Goal: Check status: Check status

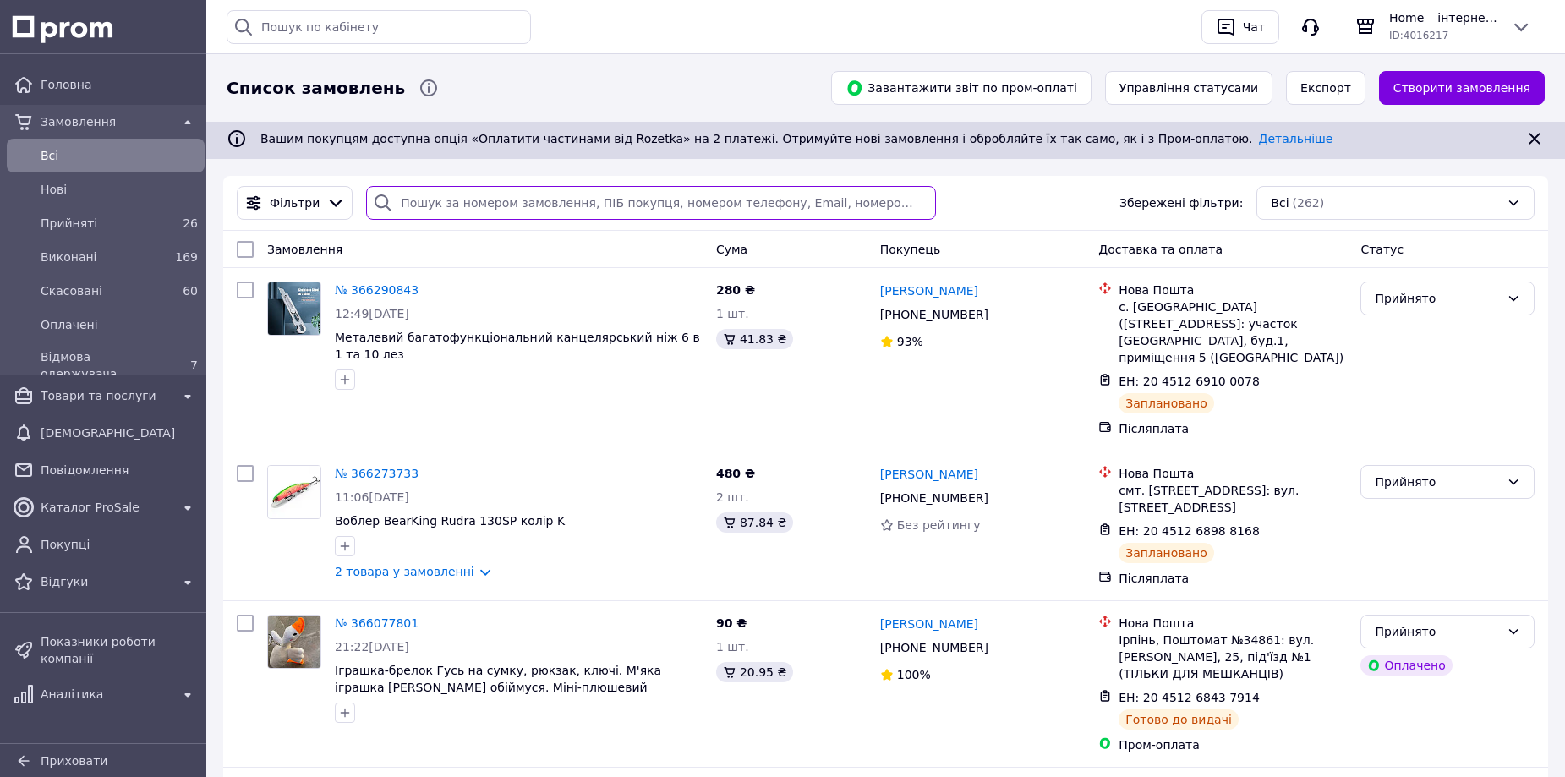
click at [419, 202] on input "search" at bounding box center [650, 203] width 569 height 34
paste input "+380687303402"
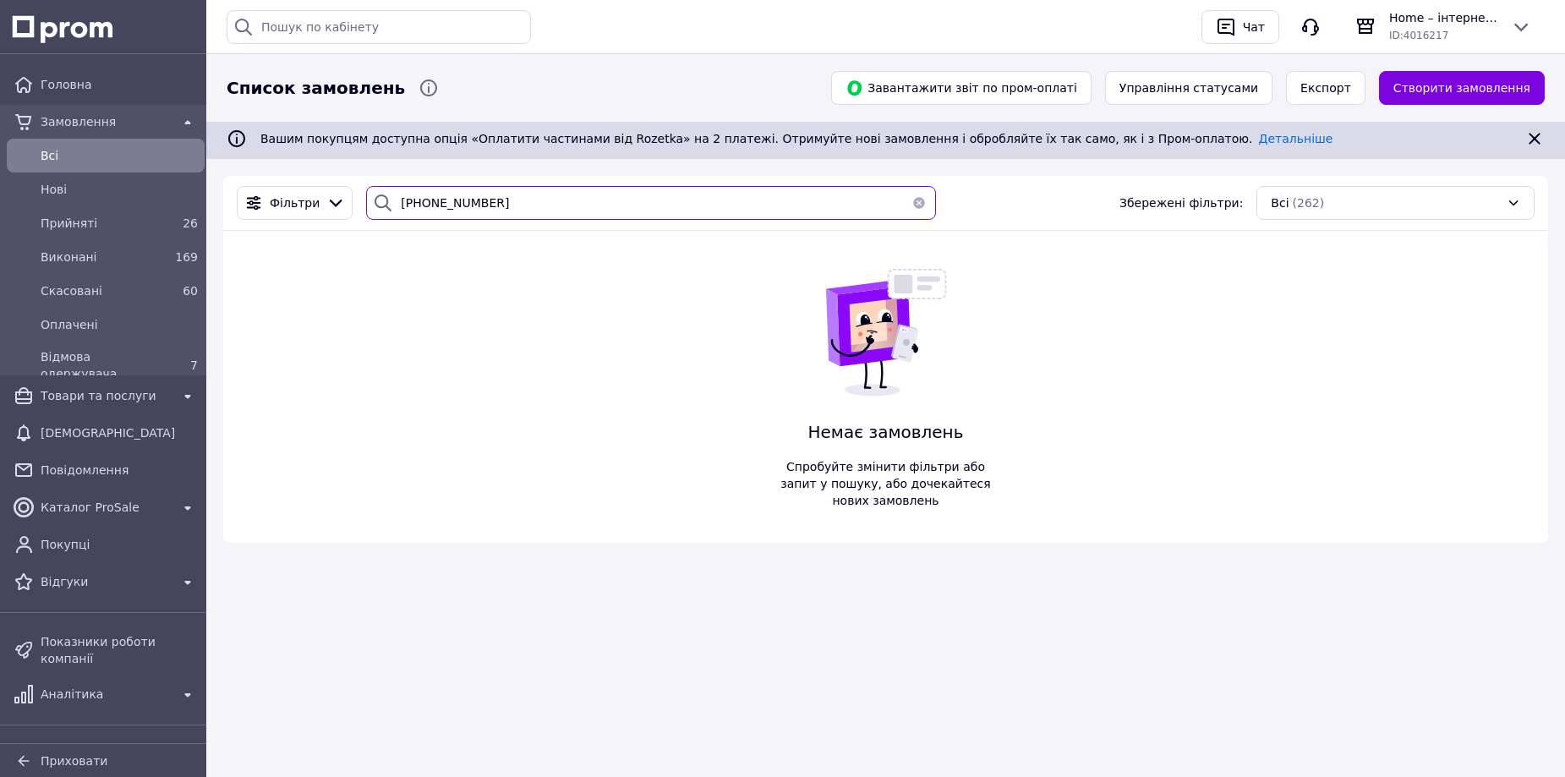
type input "+380687303402"
click at [67, 150] on span "Всi" at bounding box center [119, 155] width 157 height 17
click at [62, 157] on span "Всi" at bounding box center [119, 155] width 157 height 17
click at [909, 201] on button "button" at bounding box center [919, 203] width 34 height 34
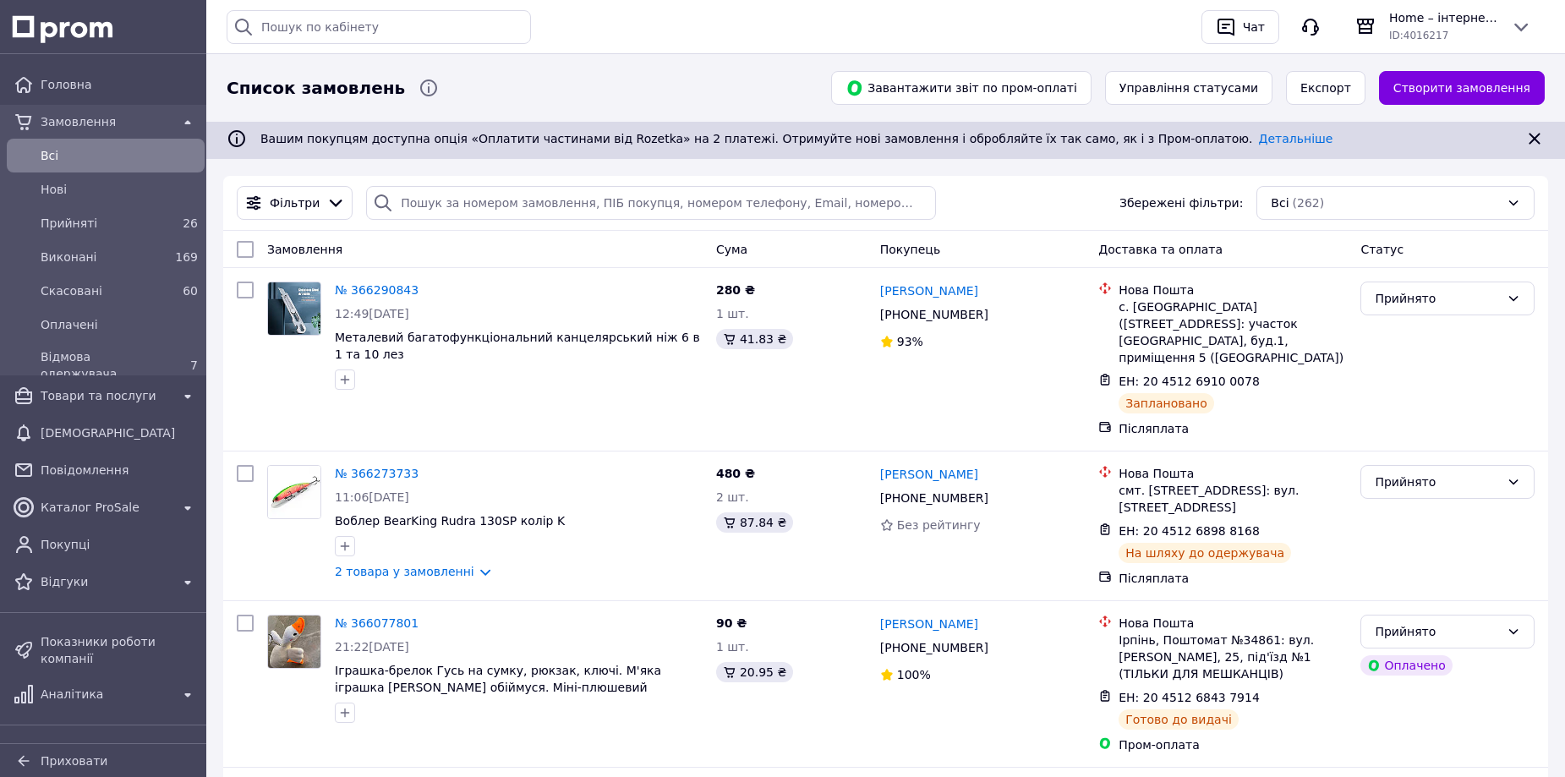
click at [1024, 207] on div "Фільтри Збережені фільтри: Всі (262)" at bounding box center [885, 203] width 1311 height 34
